Goal: Transaction & Acquisition: Purchase product/service

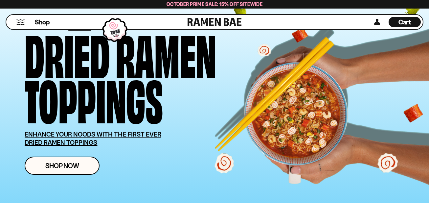
scroll to position [79, 0]
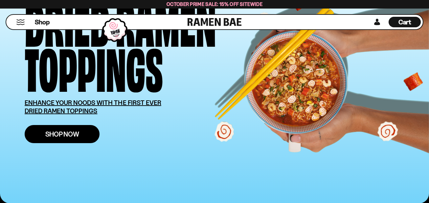
click at [64, 129] on link "Shop Now" at bounding box center [62, 134] width 75 height 18
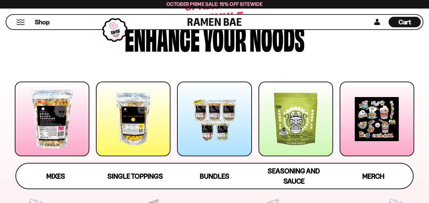
scroll to position [79, 0]
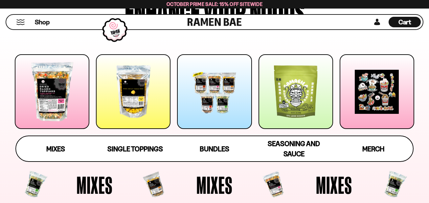
click at [51, 106] on div at bounding box center [52, 91] width 75 height 75
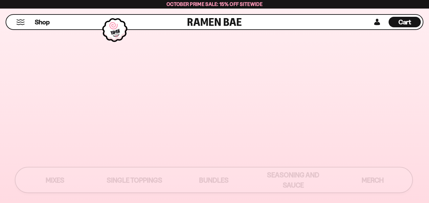
scroll to position [71, 0]
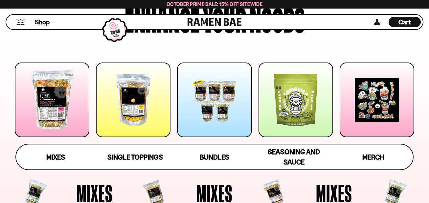
click at [136, 100] on div at bounding box center [133, 99] width 75 height 75
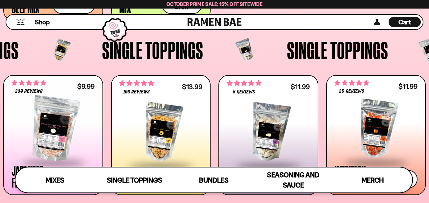
scroll to position [513, 0]
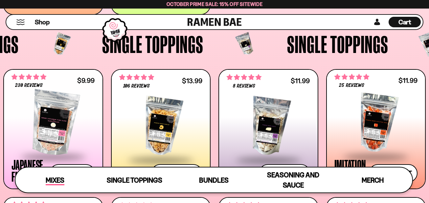
click at [57, 181] on span "Mixes" at bounding box center [55, 180] width 19 height 9
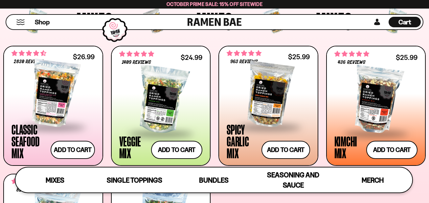
scroll to position [234, 0]
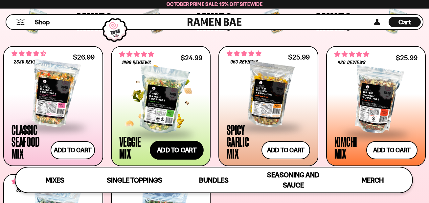
click at [177, 151] on button "Add to cart Add ― Regular price $24.99 Regular price Sale price $24.99 Unit pri…" at bounding box center [177, 150] width 54 height 19
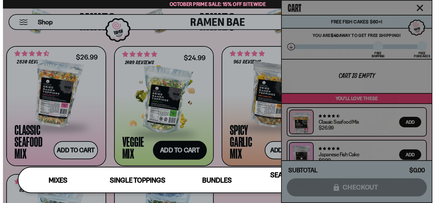
scroll to position [235, 0]
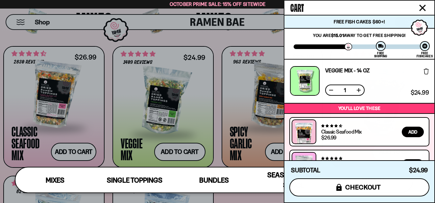
click at [364, 187] on span "checkout" at bounding box center [363, 186] width 36 height 7
